Goal: Task Accomplishment & Management: Use online tool/utility

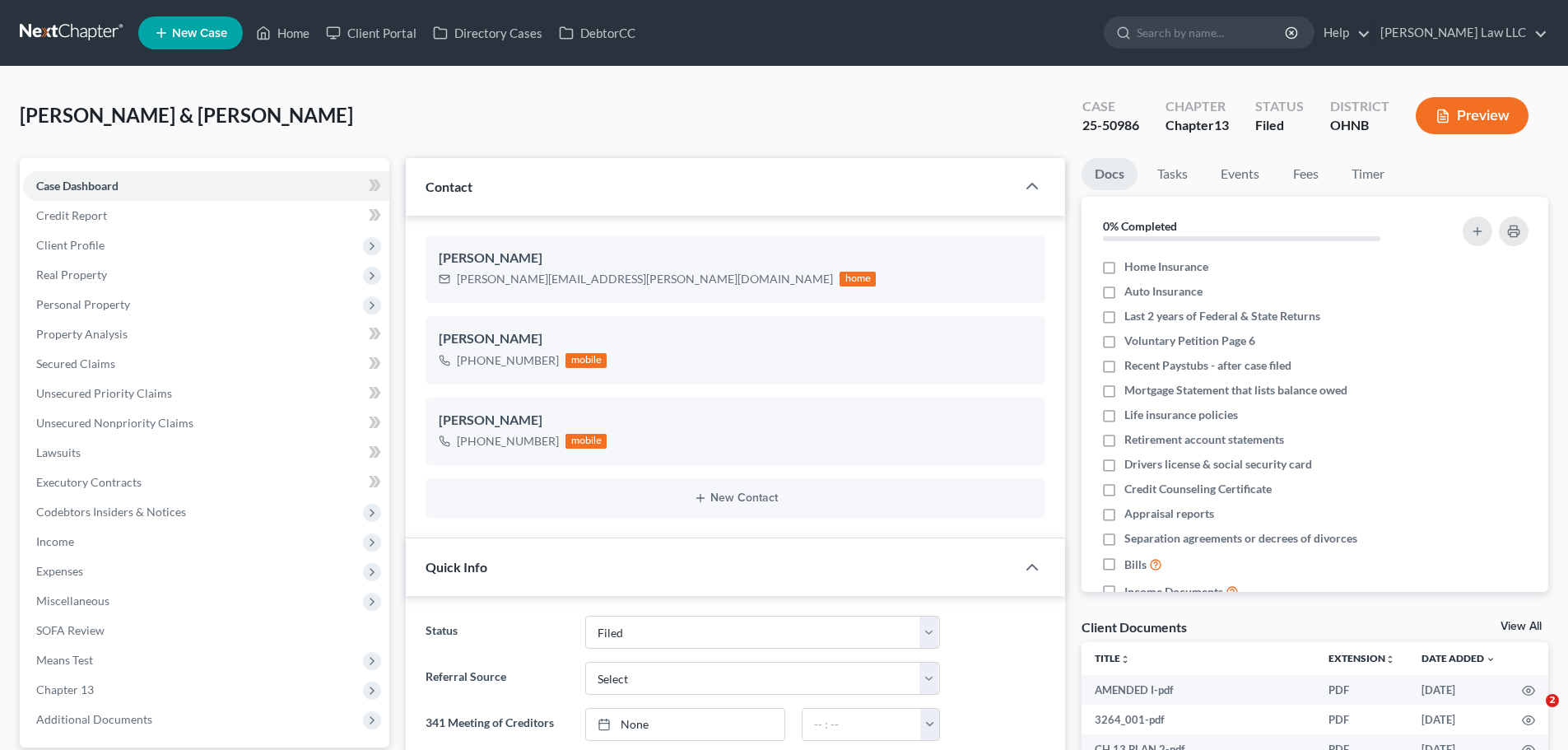
select select "6"
select select "0"
click at [146, 218] on link "Credit Report" at bounding box center [207, 216] width 367 height 29
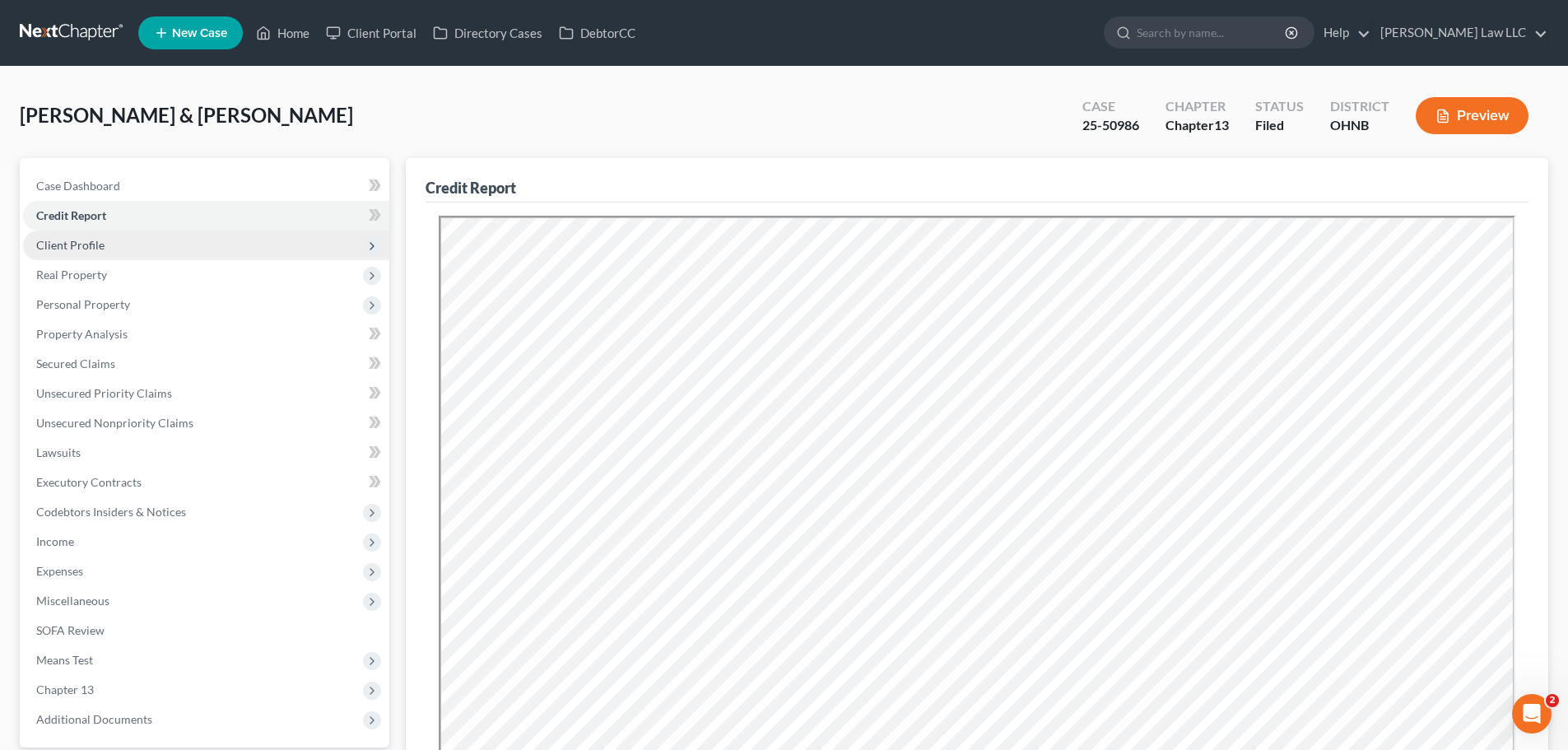
click at [139, 252] on span "Client Profile" at bounding box center [207, 245] width 367 height 29
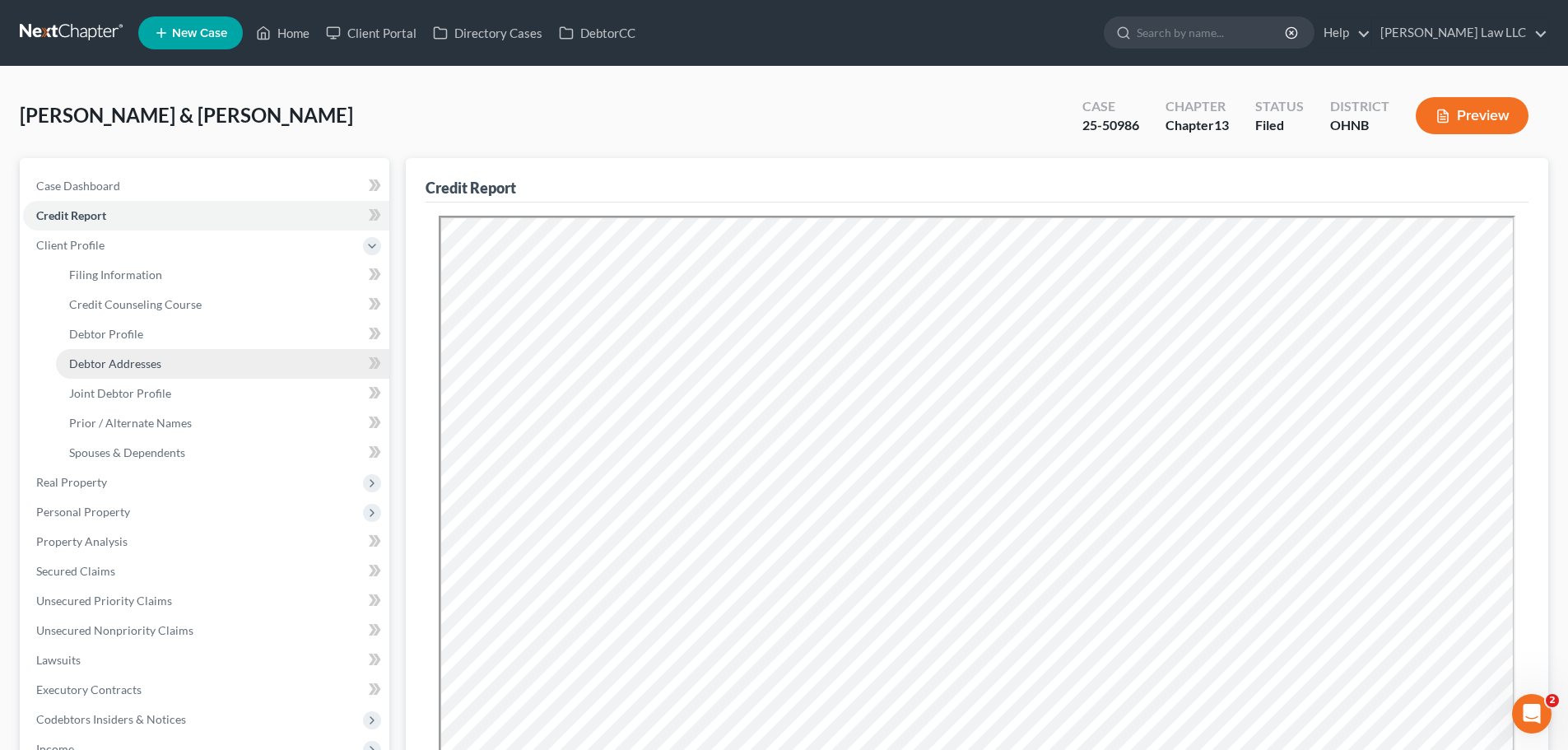
click at [128, 368] on span "Debtor Addresses" at bounding box center [115, 363] width 93 height 14
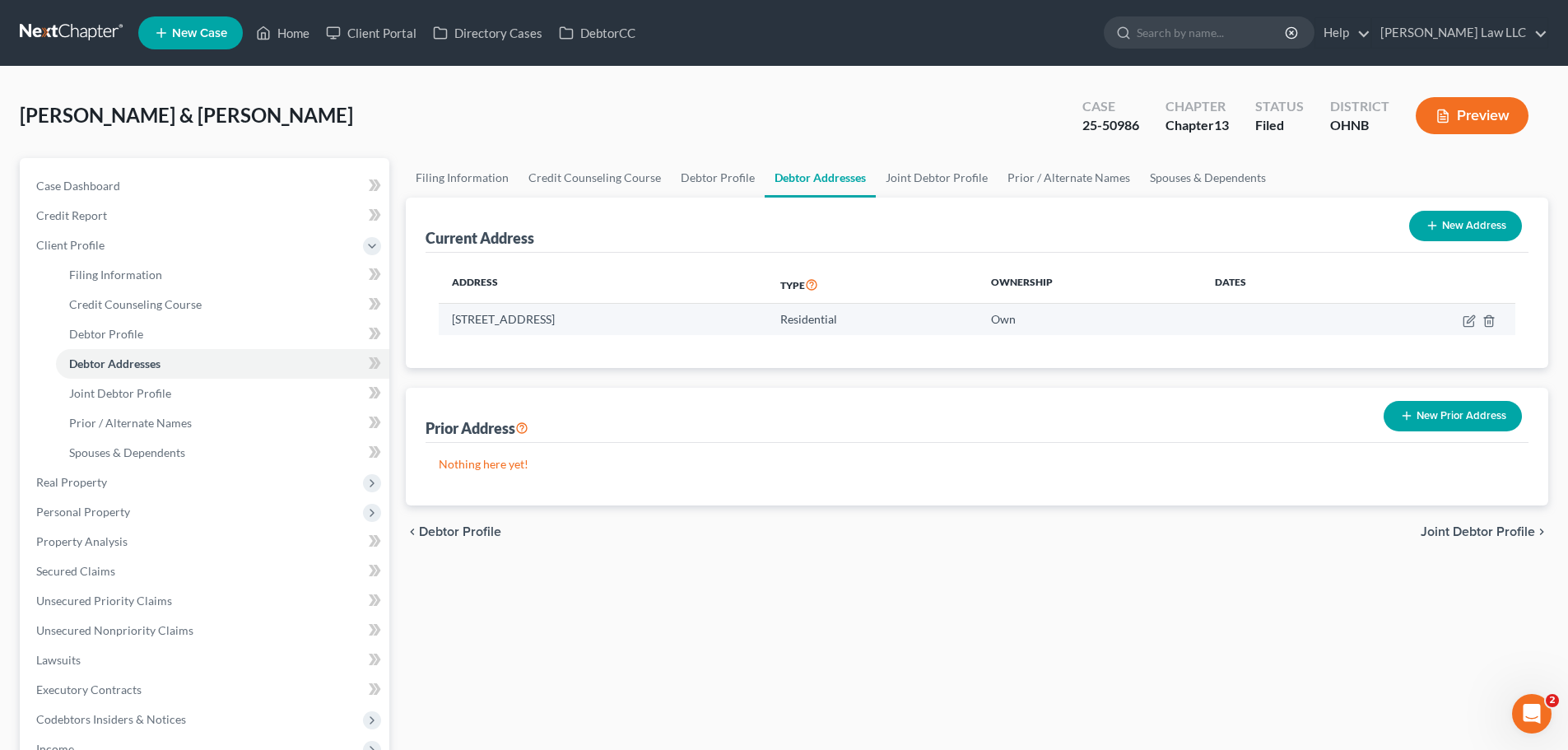
click at [509, 322] on td "[STREET_ADDRESS]" at bounding box center [603, 319] width 329 height 31
copy td "[STREET_ADDRESS]"
click at [544, 300] on th "Address" at bounding box center [603, 285] width 329 height 38
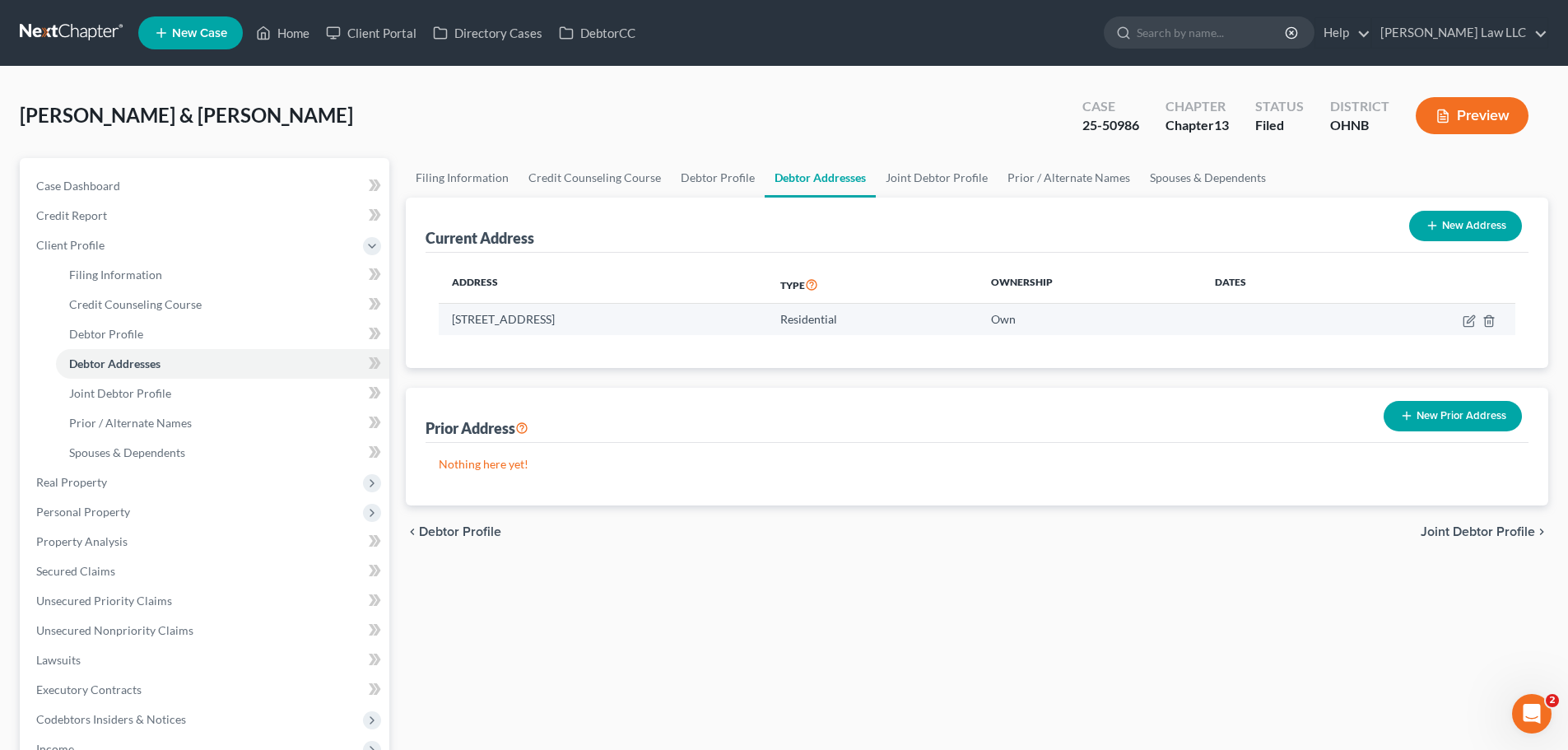
click at [449, 318] on td "[STREET_ADDRESS]" at bounding box center [603, 319] width 329 height 31
click at [453, 315] on td "[STREET_ADDRESS]" at bounding box center [603, 319] width 329 height 31
click at [518, 317] on td "[STREET_ADDRESS]" at bounding box center [603, 319] width 329 height 31
drag, startPoint x: 453, startPoint y: 318, endPoint x: 664, endPoint y: 322, distance: 211.0
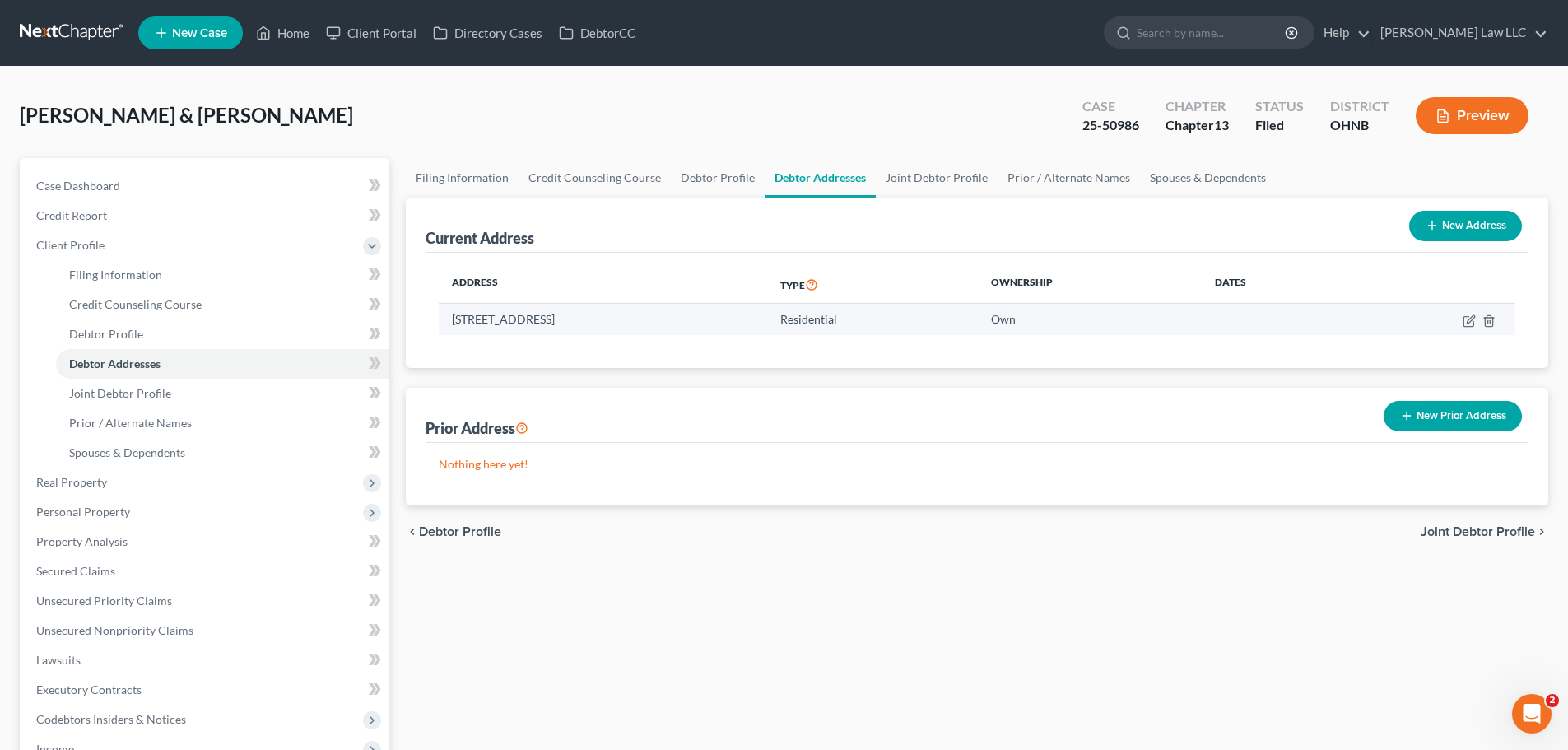
click at [664, 322] on td "[STREET_ADDRESS]" at bounding box center [603, 319] width 329 height 31
copy td "[STREET_ADDRESS]"
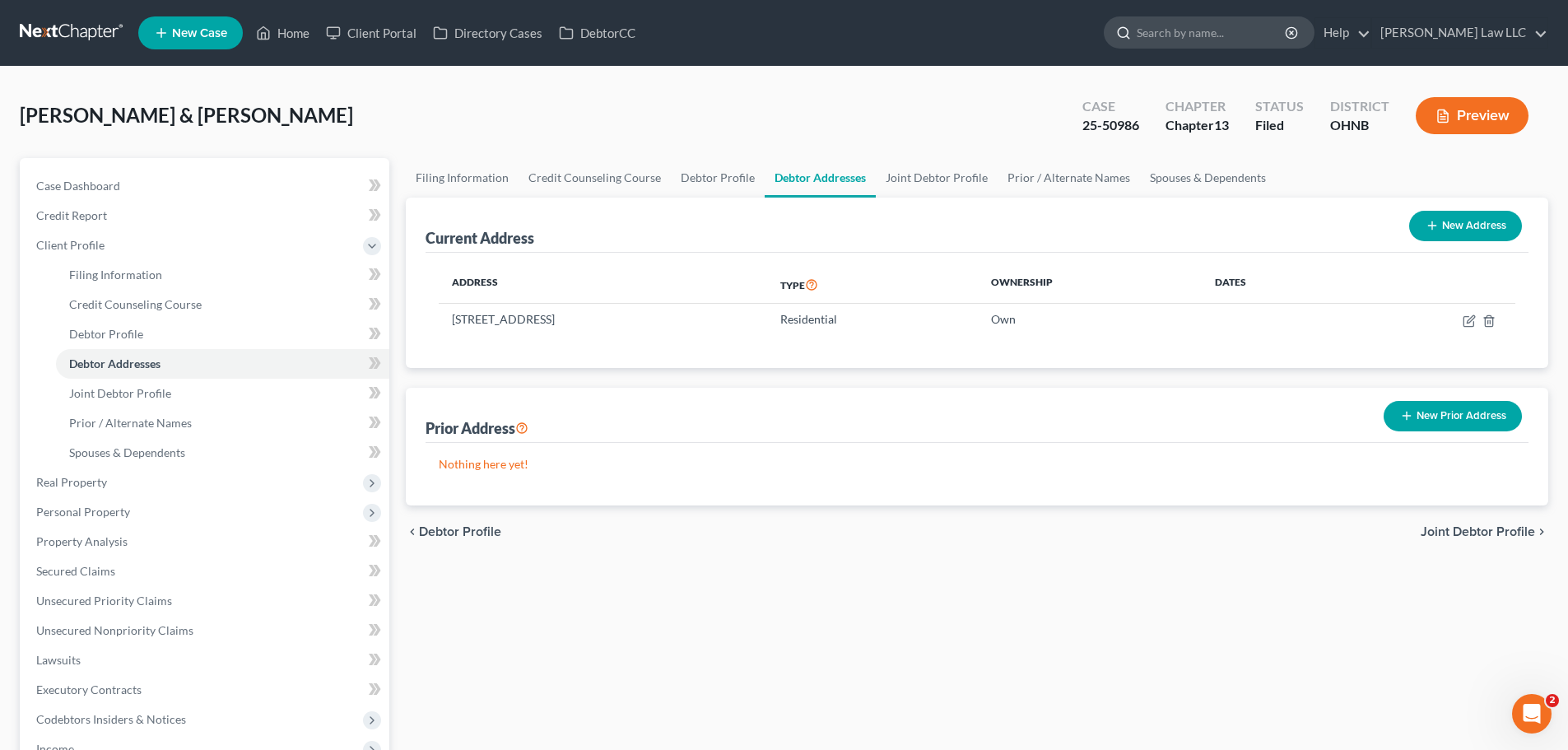
click at [1221, 29] on input "search" at bounding box center [1211, 32] width 150 height 30
type input "[PERSON_NAME]"
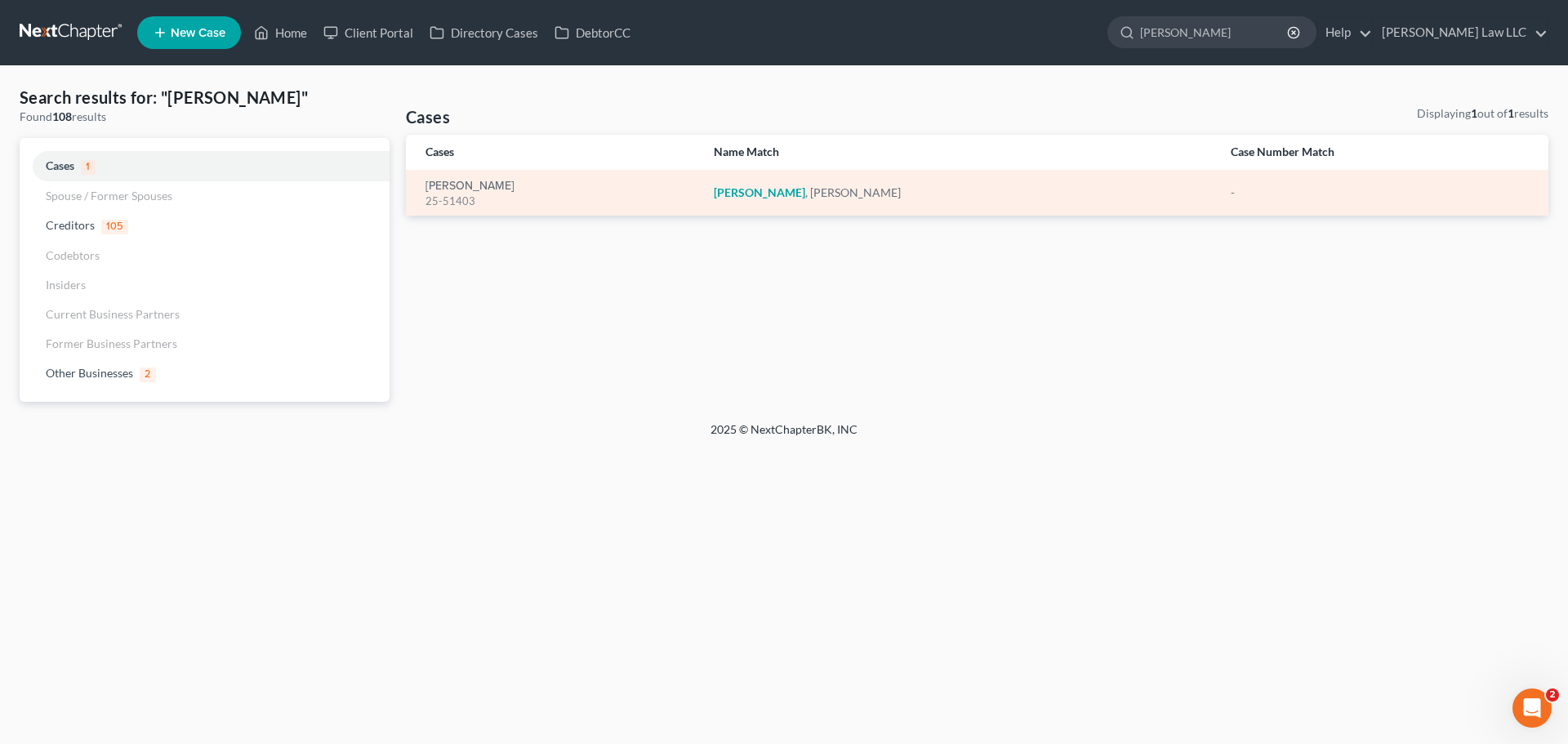
click at [488, 175] on td "[PERSON_NAME] 25-51403" at bounding box center [553, 193] width 295 height 45
click at [488, 185] on link "[PERSON_NAME]" at bounding box center [470, 187] width 89 height 12
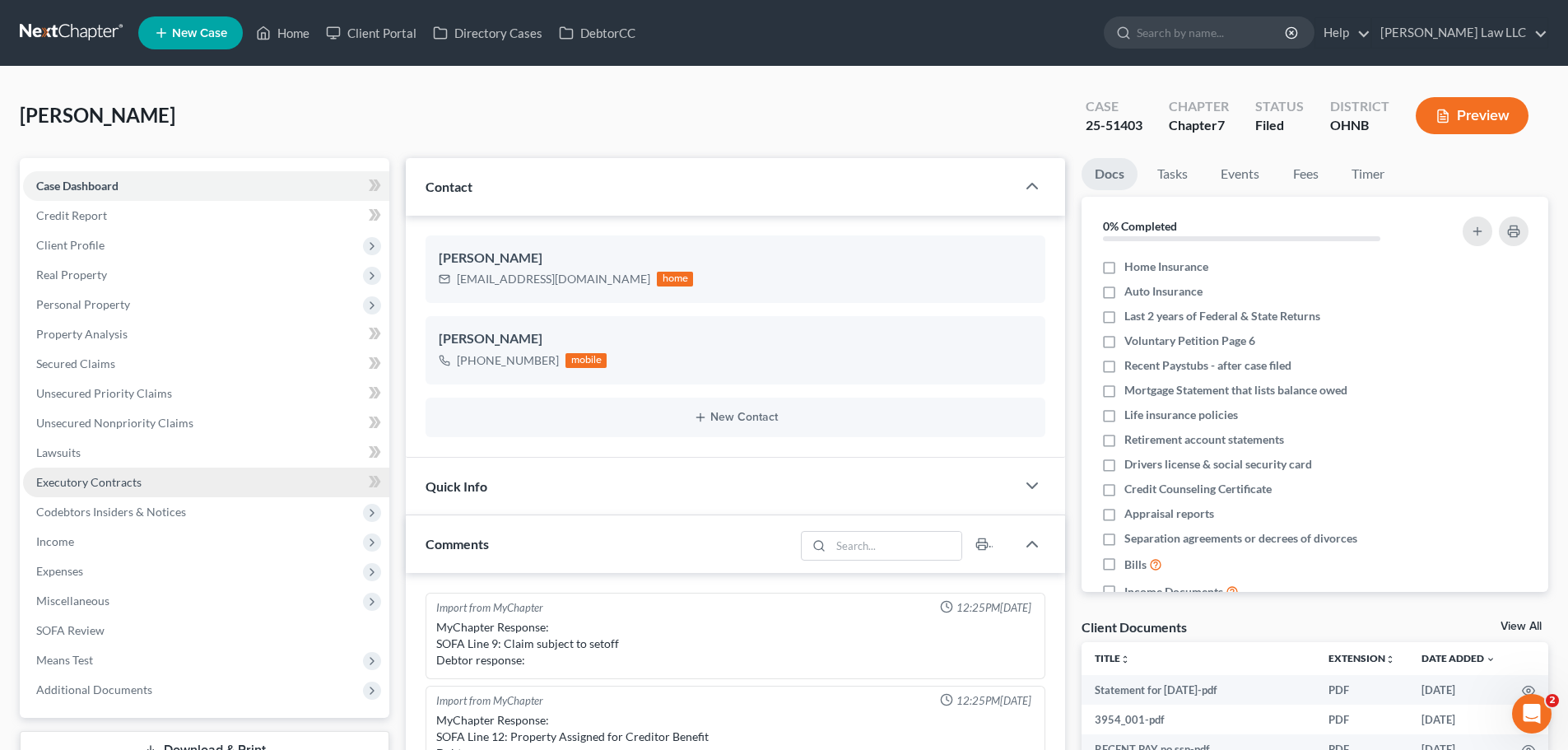
scroll to position [346, 0]
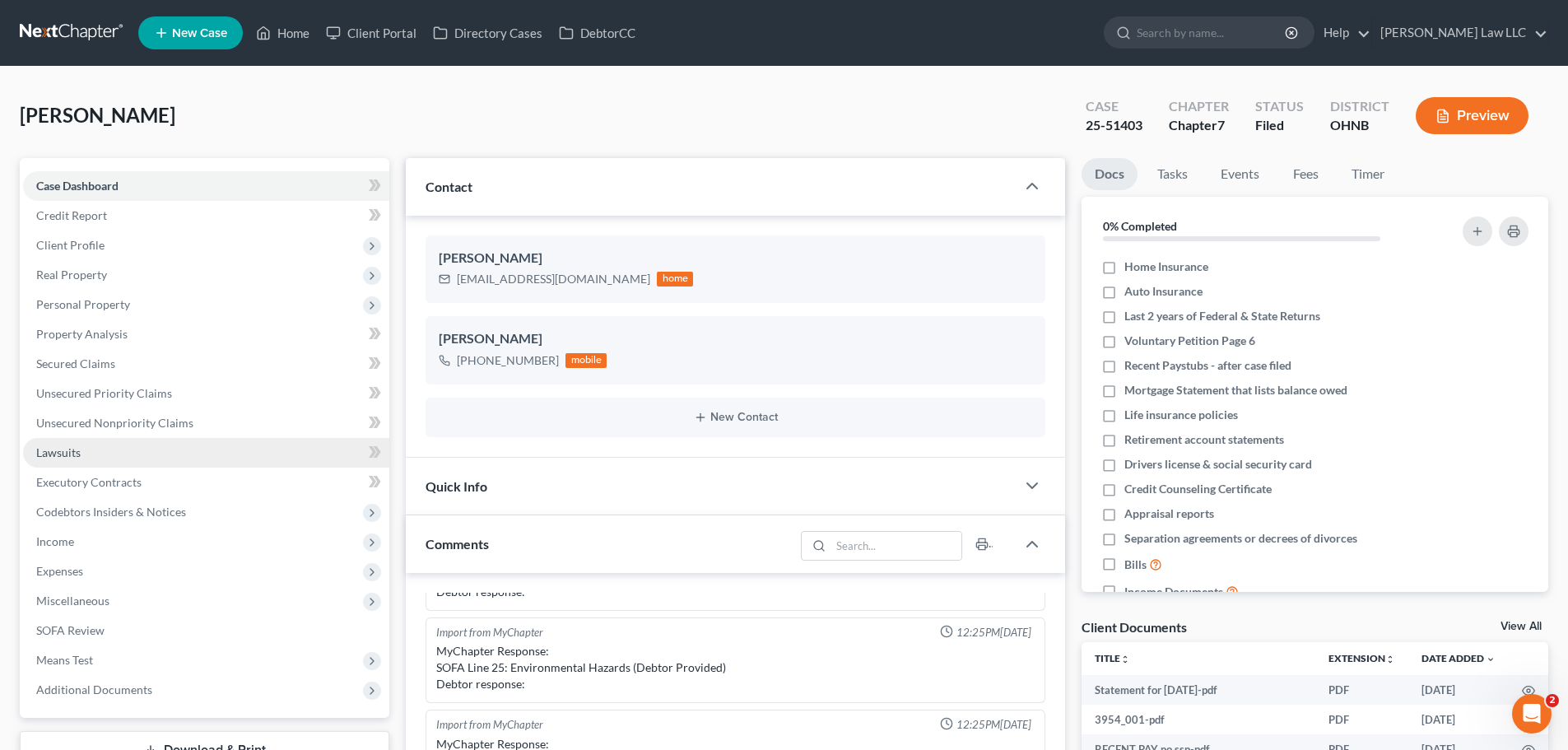
click at [98, 448] on link "Lawsuits" at bounding box center [207, 453] width 367 height 29
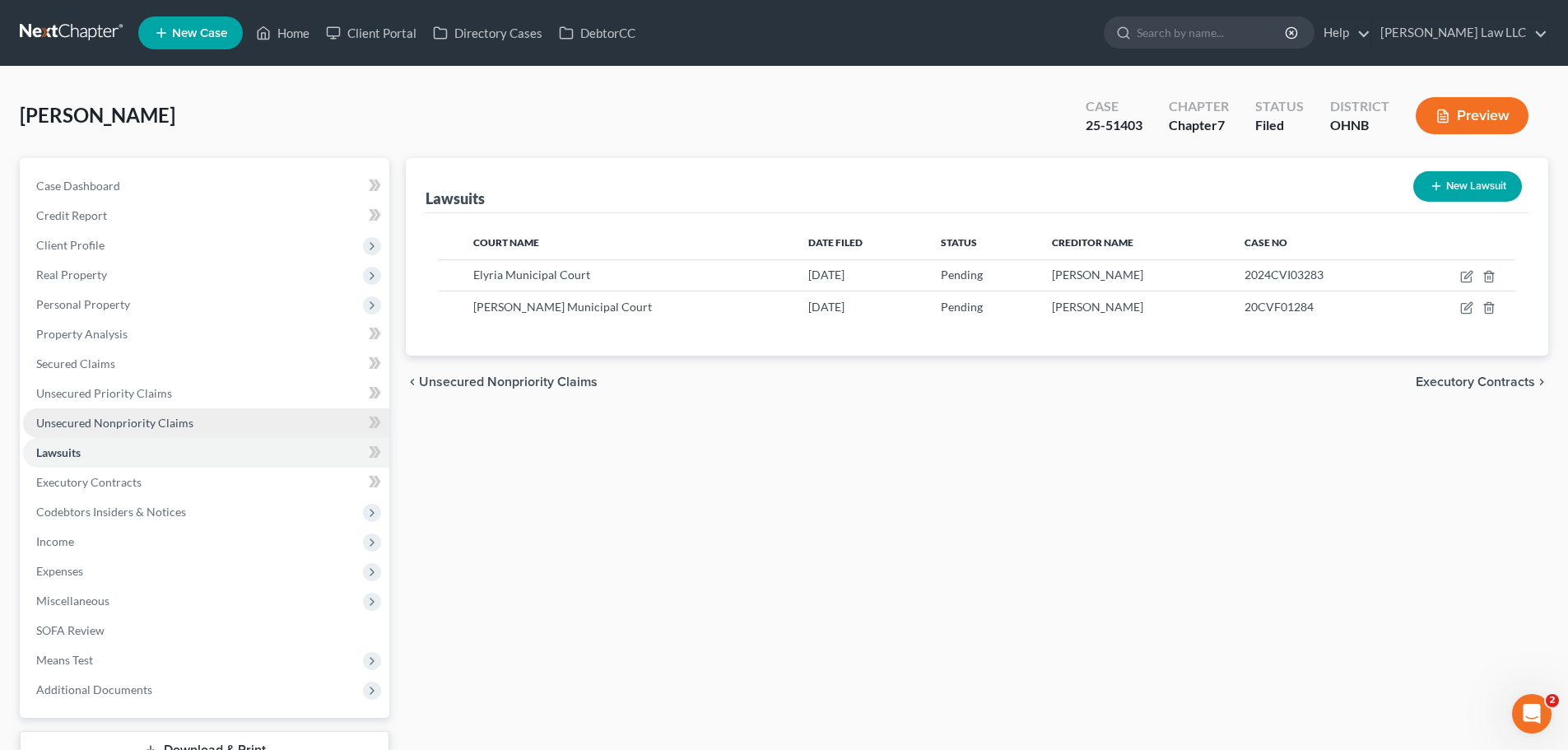
click at [179, 421] on span "Unsecured Nonpriority Claims" at bounding box center [114, 422] width 157 height 14
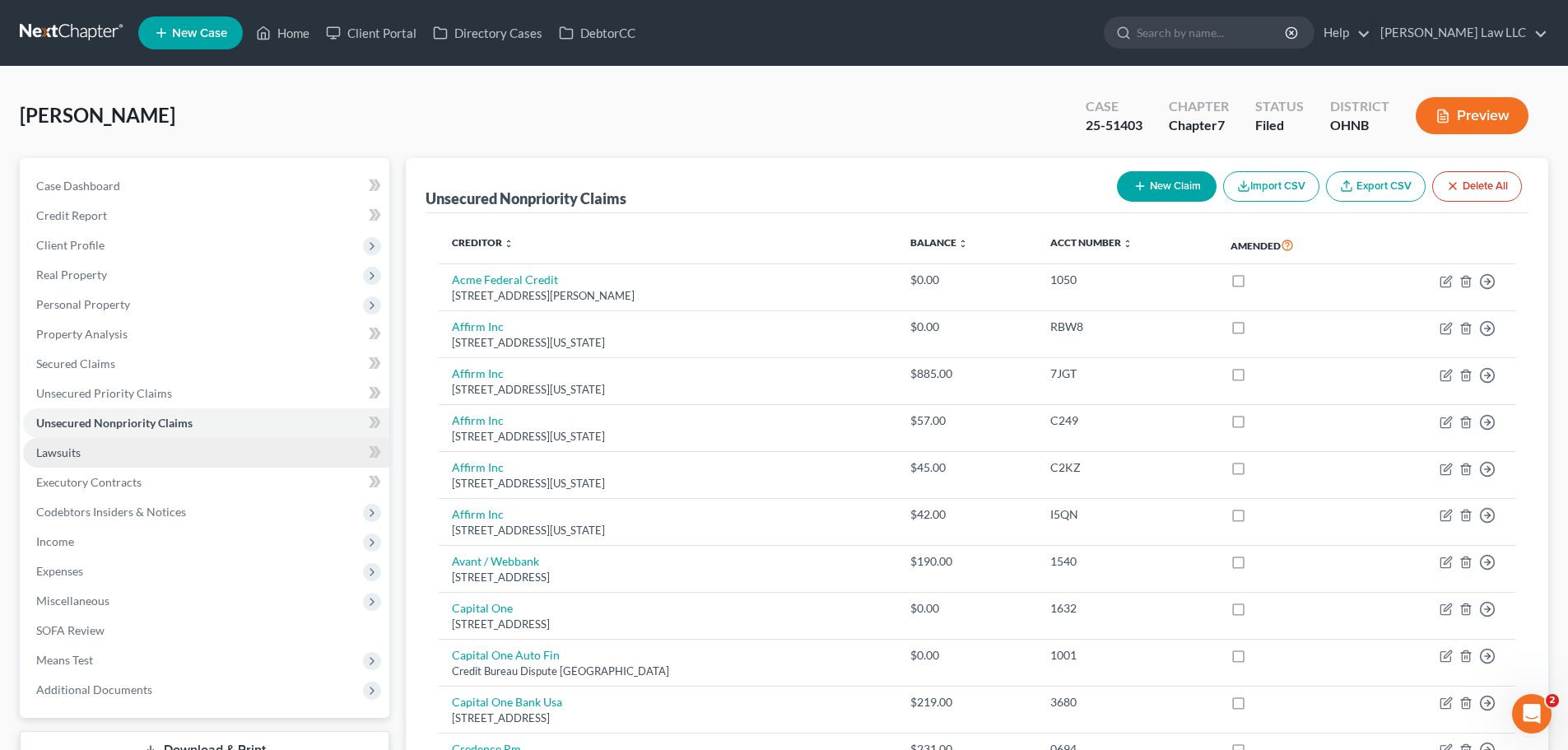
click at [82, 456] on link "Lawsuits" at bounding box center [207, 453] width 367 height 29
